Goal: Communication & Community: Answer question/provide support

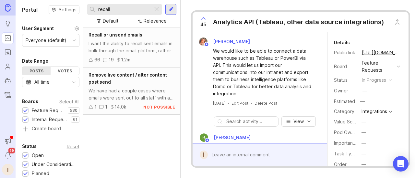
click at [156, 11] on div at bounding box center [157, 9] width 8 height 8
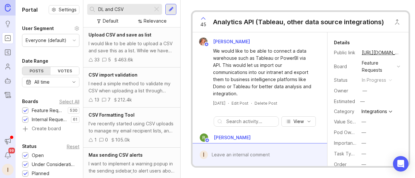
type input "DL and CSV"
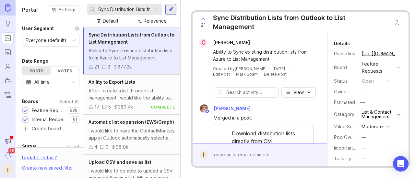
scroll to position [97, 0]
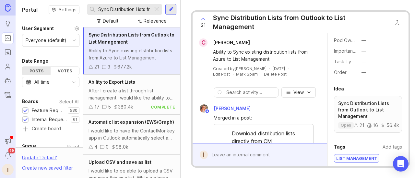
click at [202, 22] on span "21" at bounding box center [203, 25] width 5 height 7
click at [203, 21] on icon at bounding box center [203, 19] width 8 height 8
click at [204, 18] on icon at bounding box center [203, 19] width 8 height 8
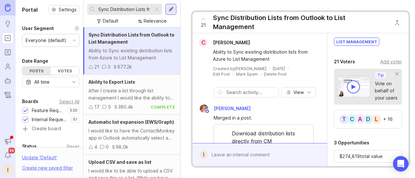
scroll to position [208, 0]
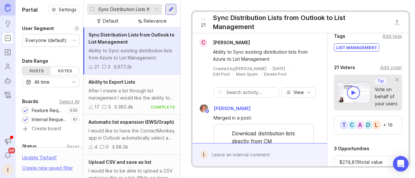
click at [382, 71] on div "Add voter" at bounding box center [391, 67] width 22 height 7
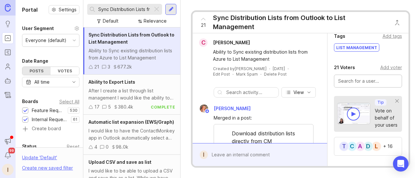
click at [353, 85] on input "text" at bounding box center [368, 81] width 60 height 7
click at [383, 71] on div "Add voter" at bounding box center [391, 67] width 22 height 7
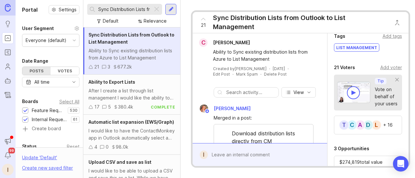
click at [385, 71] on div "Add voter" at bounding box center [391, 67] width 22 height 7
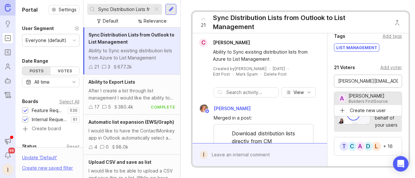
type input "Allison Larsson"
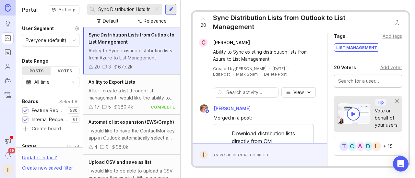
click at [364, 85] on input "text" at bounding box center [368, 81] width 60 height 7
paste input "shawnee.draucker@bldr.com"
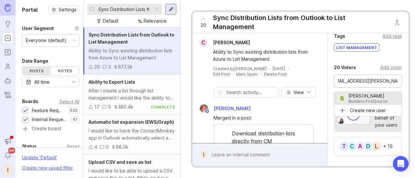
type input "Shawnee Draucker"
